Goal: Task Accomplishment & Management: Complete application form

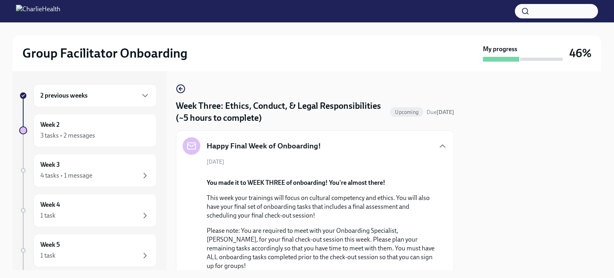
scroll to position [633, 0]
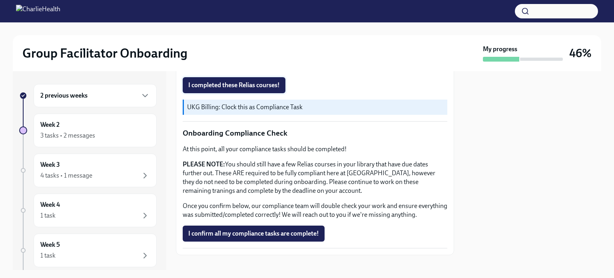
click at [245, 89] on span "I completed these Relias courses!" at bounding box center [233, 85] width 91 height 8
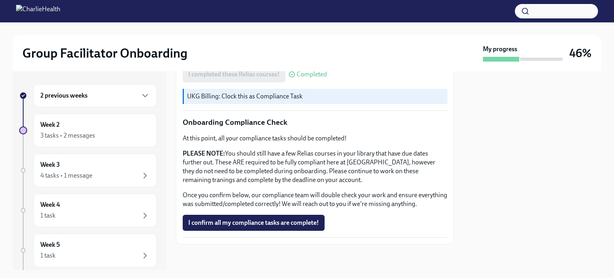
scroll to position [772, 0]
click at [277, 219] on button "I confirm all my compliance tasks are complete!" at bounding box center [254, 223] width 142 height 16
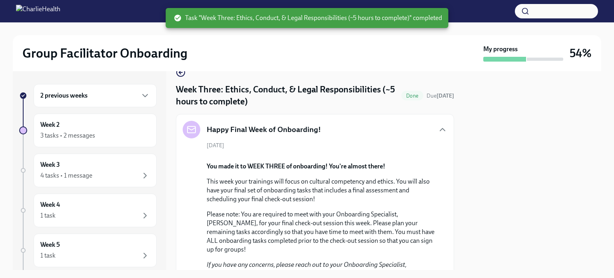
scroll to position [0, 0]
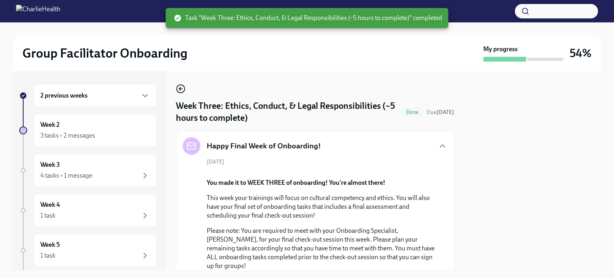
click at [179, 90] on icon "button" at bounding box center [181, 89] width 10 height 10
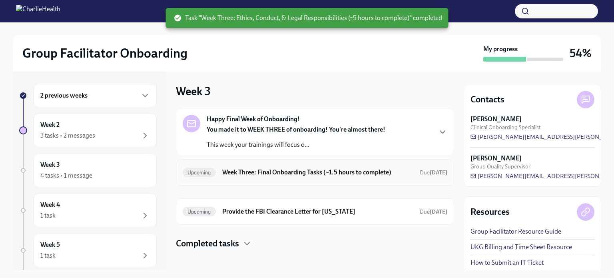
click at [262, 168] on h6 "Week Three: Final Onboarding Tasks (~1.5 hours to complete)" at bounding box center [317, 172] width 191 height 9
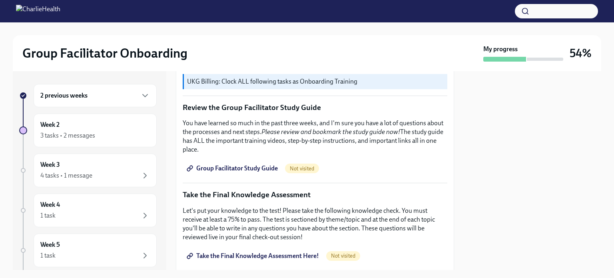
scroll to position [328, 0]
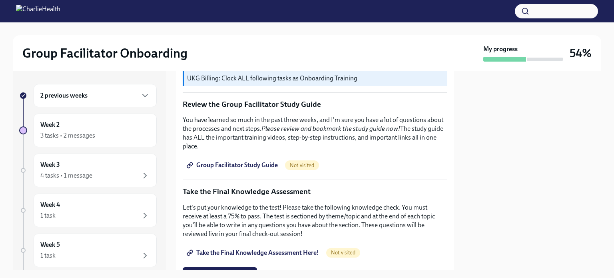
click at [240, 162] on span "Group Facilitator Study Guide" at bounding box center [232, 165] width 89 height 8
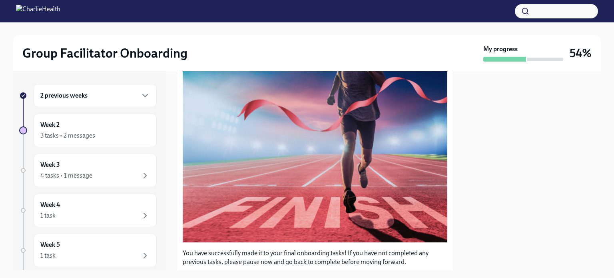
scroll to position [0, 0]
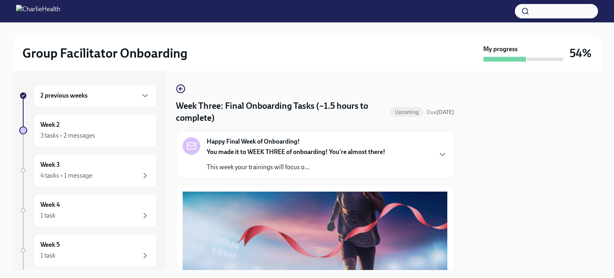
click at [179, 84] on link at bounding box center [181, 89] width 10 height 10
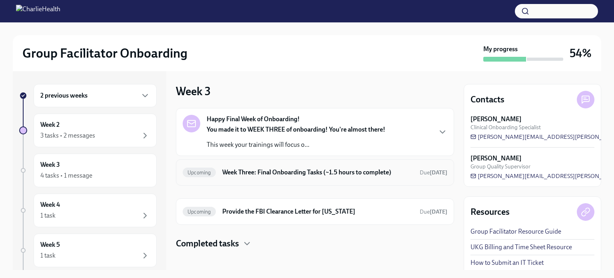
click at [286, 172] on h6 "Week Three: Final Onboarding Tasks (~1.5 hours to complete)" at bounding box center [317, 172] width 191 height 9
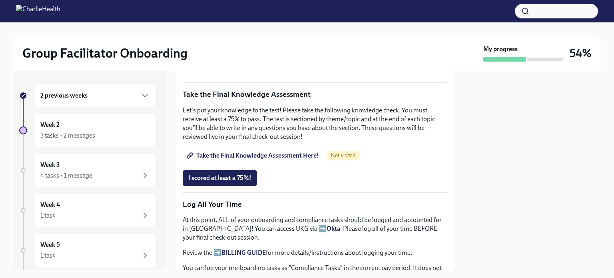
scroll to position [425, 0]
click at [282, 151] on span "Take the Final Knowledge Assessment Here!" at bounding box center [253, 155] width 131 height 8
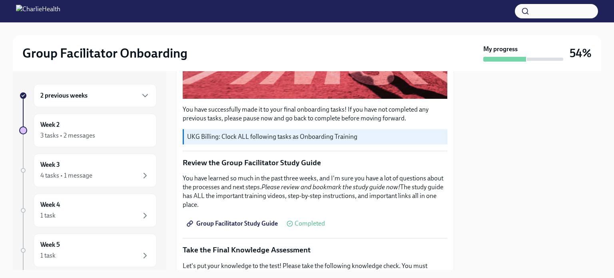
scroll to position [268, 0]
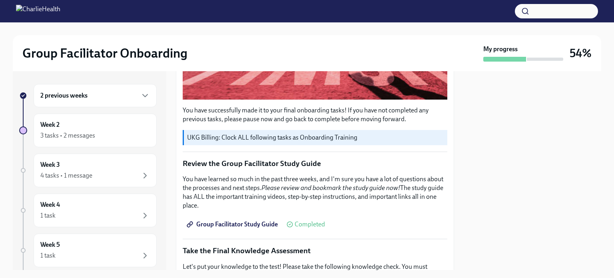
click at [253, 220] on span "Group Facilitator Study Guide" at bounding box center [232, 224] width 89 height 8
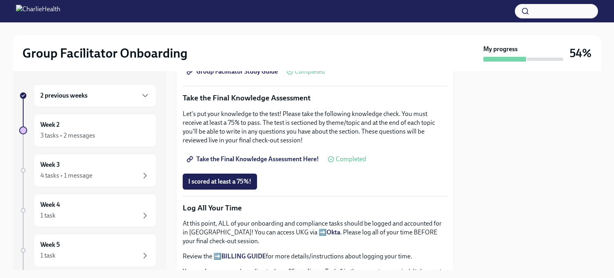
scroll to position [421, 0]
click at [240, 177] on span "I scored at least a 75%!" at bounding box center [219, 181] width 63 height 8
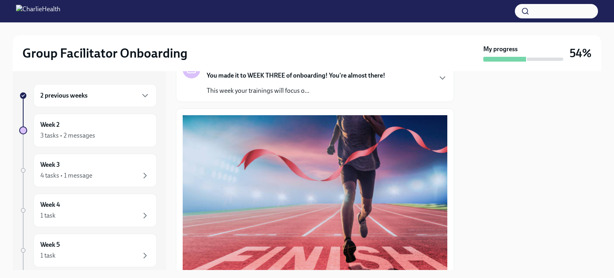
scroll to position [0, 0]
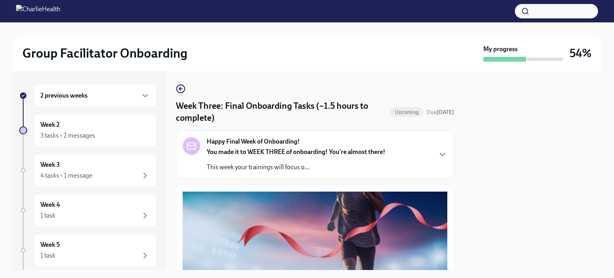
click at [284, 164] on p "This week your trainings will focus o..." at bounding box center [296, 167] width 179 height 9
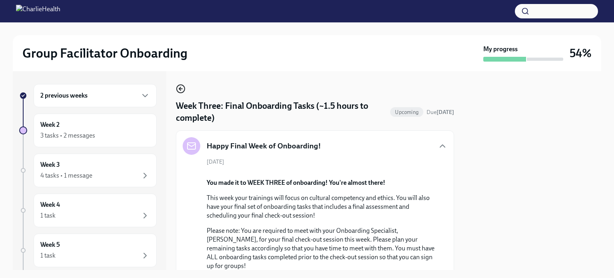
click at [182, 84] on icon "button" at bounding box center [181, 89] width 10 height 10
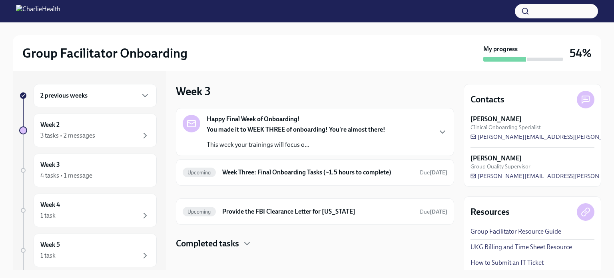
click at [264, 123] on strong "Happy Final Week of Onboarding!" at bounding box center [253, 119] width 93 height 9
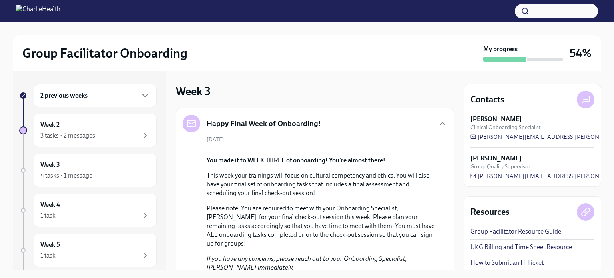
click at [78, 153] on div "2 previous weeks Week 2 3 tasks • 2 messages Week 3 4 tasks • 1 message Week 4 …" at bounding box center [87, 219] width 137 height 270
click at [78, 164] on div "Week 3 4 tasks • 1 message" at bounding box center [94, 170] width 109 height 20
click at [101, 169] on div "Week 3 4 tasks • 1 message" at bounding box center [94, 170] width 109 height 20
click at [106, 129] on div "Week 2 3 tasks • 2 messages" at bounding box center [94, 130] width 109 height 20
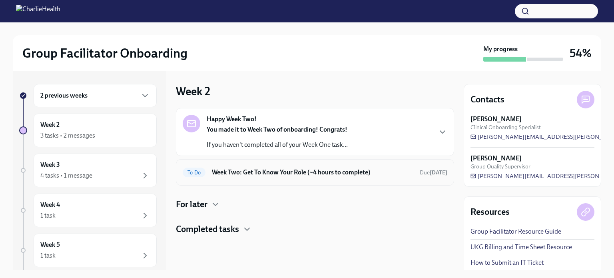
click at [257, 175] on h6 "Week Two: Get To Know Your Role (~4 hours to complete)" at bounding box center [312, 172] width 201 height 9
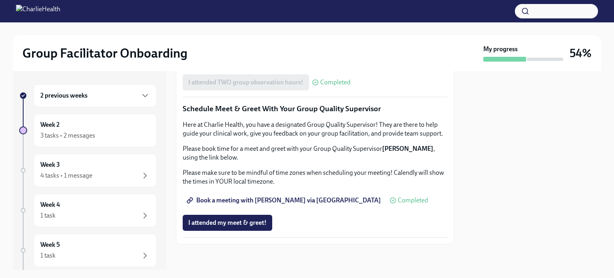
scroll to position [787, 0]
click at [77, 179] on div "4 tasks • 1 message" at bounding box center [66, 175] width 52 height 9
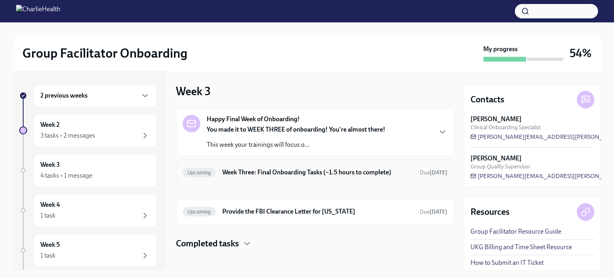
click at [296, 178] on div "Upcoming Week Three: Final Onboarding Tasks (~1.5 hours to complete) Due [DATE]" at bounding box center [315, 172] width 264 height 13
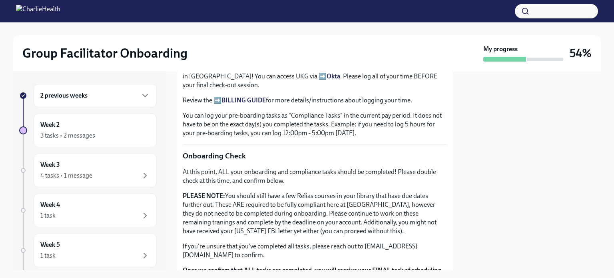
scroll to position [577, 0]
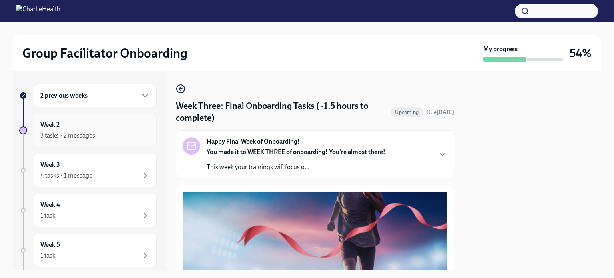
click at [86, 128] on div "Week 2 3 tasks • 2 messages" at bounding box center [94, 130] width 109 height 20
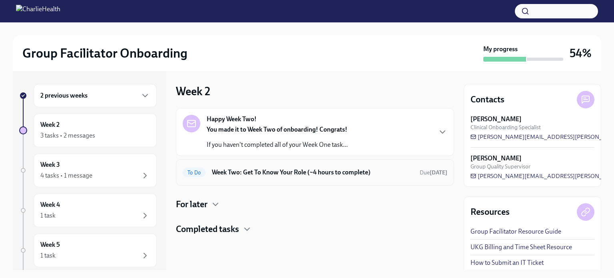
click at [282, 177] on div "To Do Week Two: Get To Know Your Role (~4 hours to complete) Due [DATE]" at bounding box center [315, 172] width 264 height 13
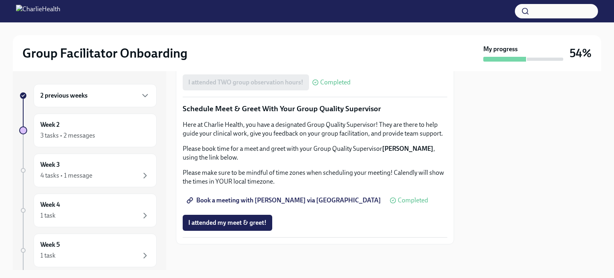
scroll to position [695, 0]
click at [308, 64] on span "Complete this form to schedule your integrative observations" at bounding box center [276, 60] width 177 height 8
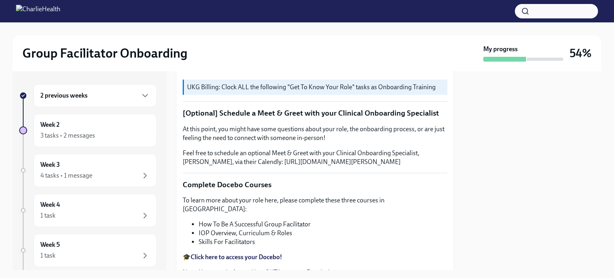
scroll to position [0, 0]
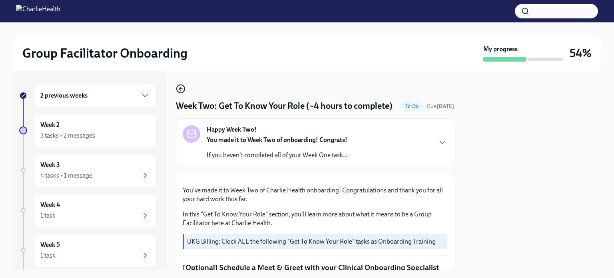
click at [183, 88] on icon "button" at bounding box center [181, 89] width 10 height 10
